Goal: Transaction & Acquisition: Subscribe to service/newsletter

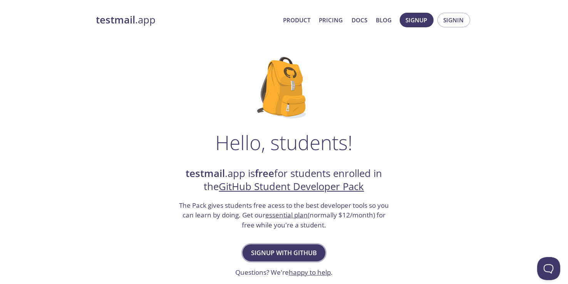
click at [283, 250] on span "Signup with GitHub" at bounding box center [284, 253] width 66 height 11
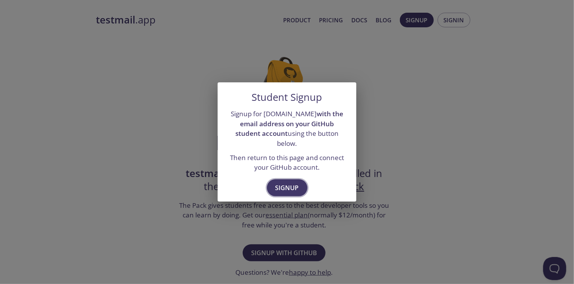
click at [282, 183] on span "Signup" at bounding box center [288, 188] width 24 height 11
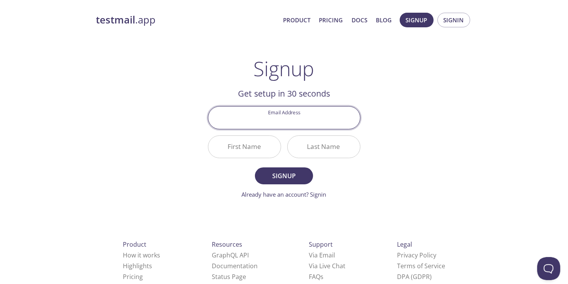
click at [272, 121] on input "Email Address" at bounding box center [284, 118] width 152 height 22
type input "[EMAIL_ADDRESS][DOMAIN_NAME]"
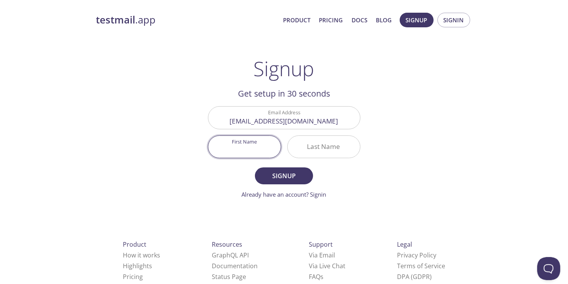
click at [248, 152] on input "First Name" at bounding box center [244, 147] width 72 height 22
type input "[PERSON_NAME]"
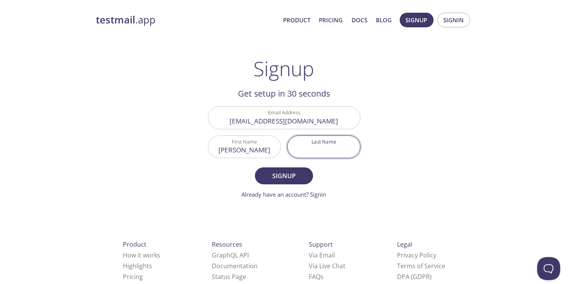
click at [312, 153] on input "Last Name" at bounding box center [324, 147] width 72 height 22
type input "Geeth"
click at [287, 175] on span "Signup" at bounding box center [284, 176] width 41 height 11
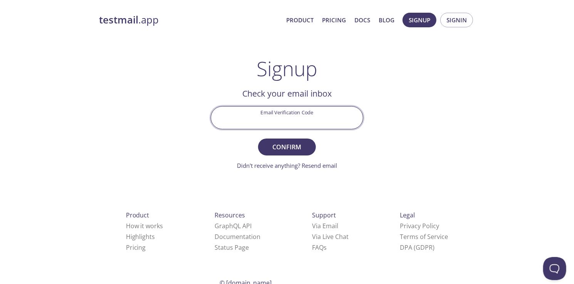
click at [269, 120] on input "Email Verification Code" at bounding box center [287, 118] width 152 height 22
paste input "SU7XXPX"
type input "SU7XXPX"
click at [292, 136] on form "Email Verification Code SU7XXPX Confirm Didn't receive anything? Resend email" at bounding box center [287, 138] width 153 height 64
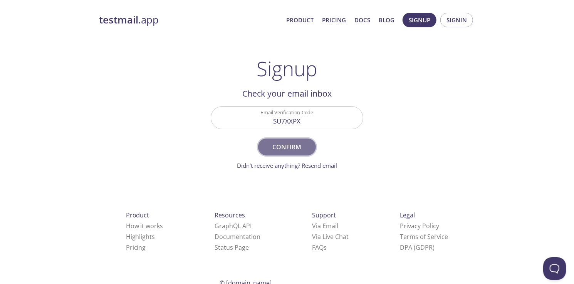
click at [290, 144] on span "Confirm" at bounding box center [287, 147] width 41 height 11
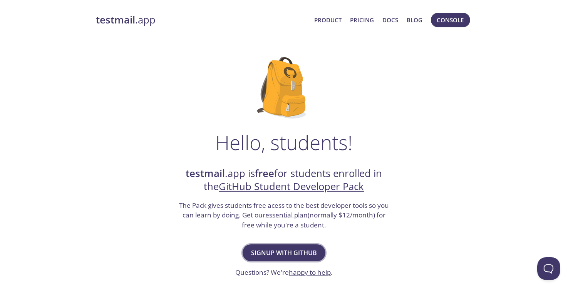
click at [305, 250] on span "Signup with GitHub" at bounding box center [284, 253] width 66 height 11
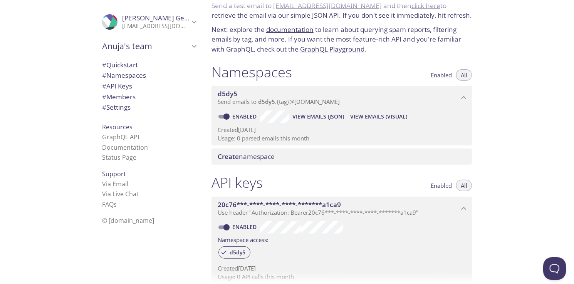
scroll to position [32, 0]
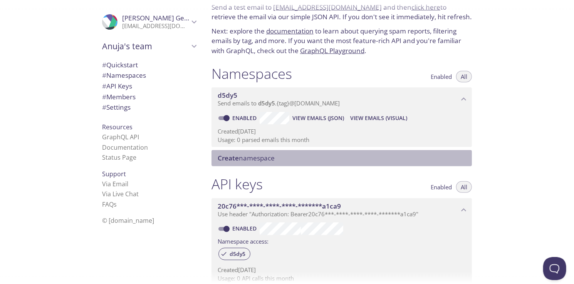
click at [260, 161] on span "Create namespace" at bounding box center [246, 158] width 57 height 9
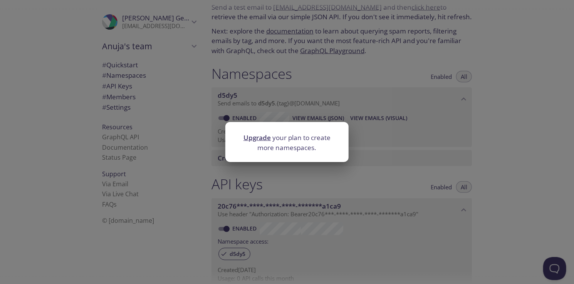
click at [271, 175] on div "Upgrade your plan to create more namespaces." at bounding box center [287, 142] width 574 height 284
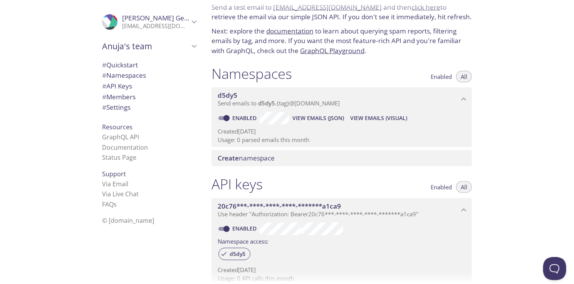
click at [270, 101] on span "d5dy5" at bounding box center [266, 103] width 17 height 8
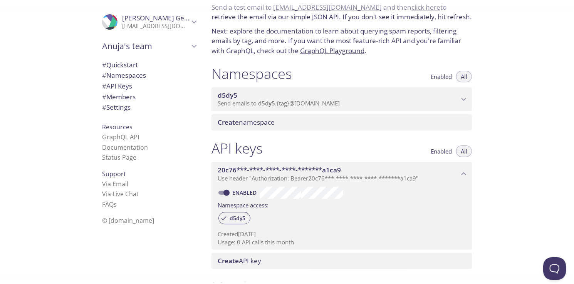
click at [270, 101] on span "d5dy5" at bounding box center [266, 103] width 17 height 8
